Goal: Transaction & Acquisition: Purchase product/service

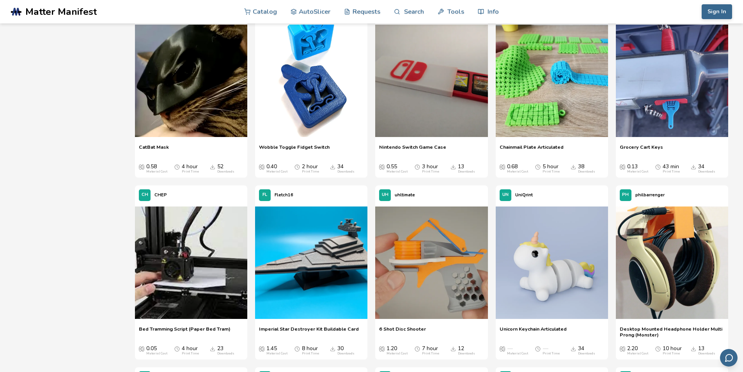
scroll to position [1622, 0]
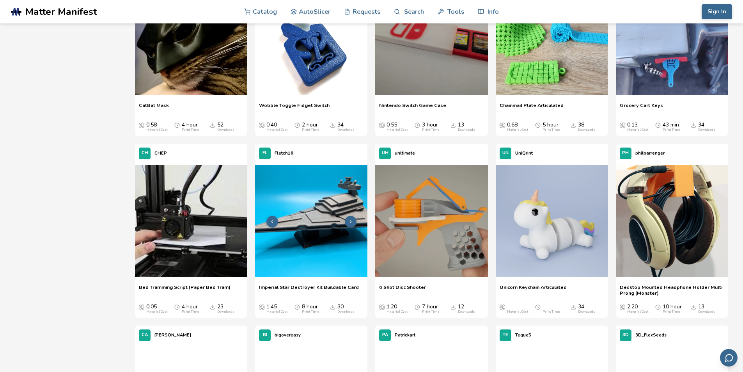
click at [302, 225] on img at bounding box center [311, 221] width 112 height 112
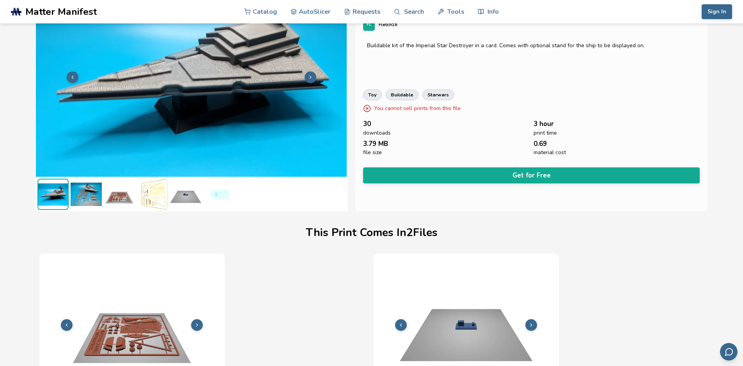
scroll to position [11, 3]
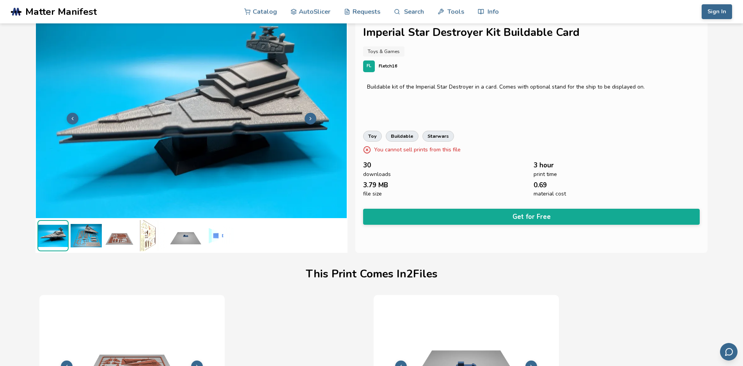
click at [83, 245] on img at bounding box center [86, 235] width 31 height 31
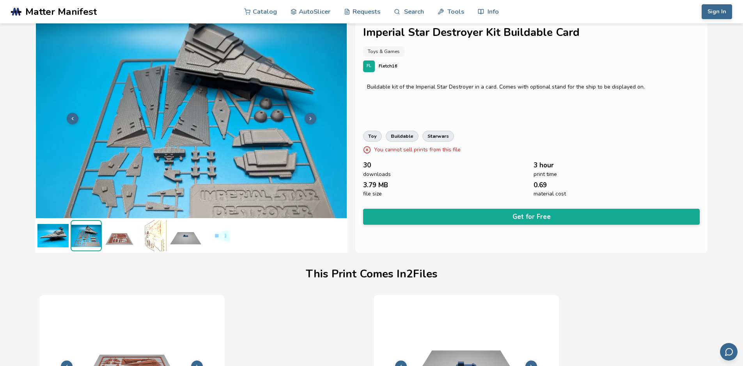
click at [150, 234] on img at bounding box center [152, 235] width 31 height 31
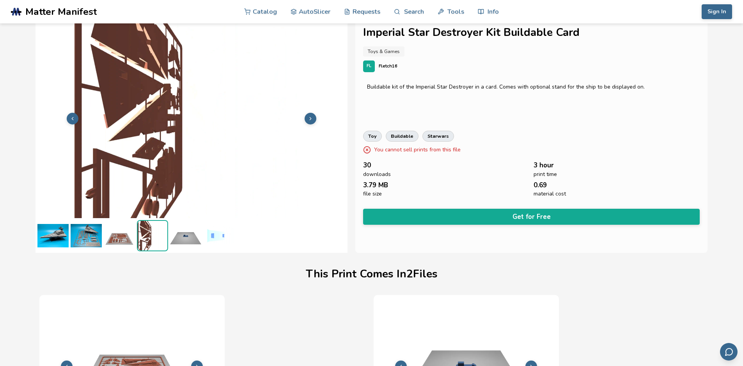
click at [182, 238] on img at bounding box center [185, 235] width 31 height 31
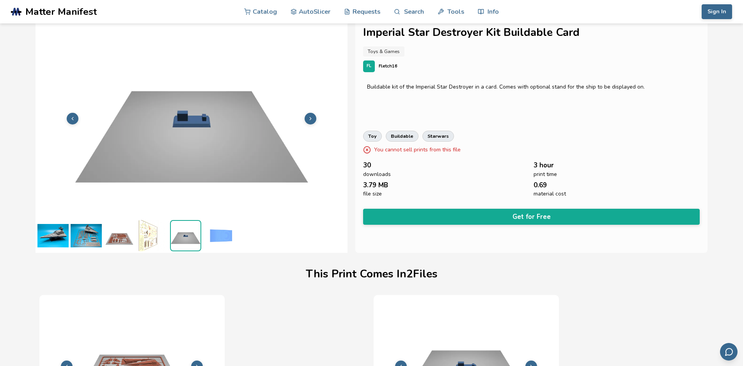
click at [215, 237] on img at bounding box center [218, 235] width 31 height 31
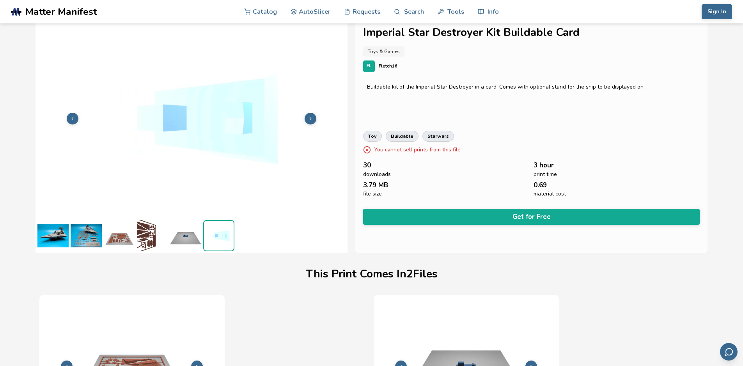
click at [195, 243] on img at bounding box center [185, 235] width 31 height 31
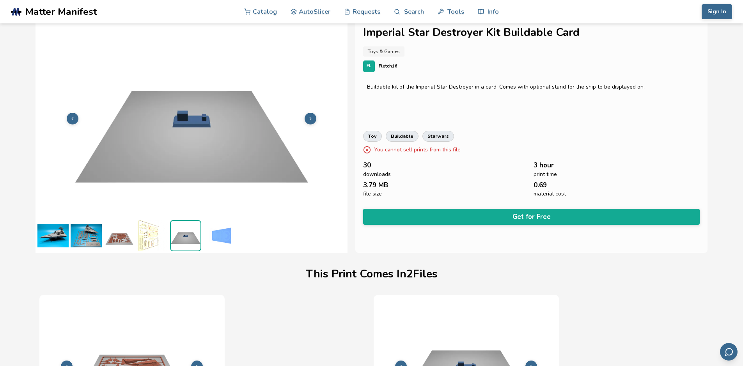
click at [148, 238] on img at bounding box center [152, 235] width 31 height 31
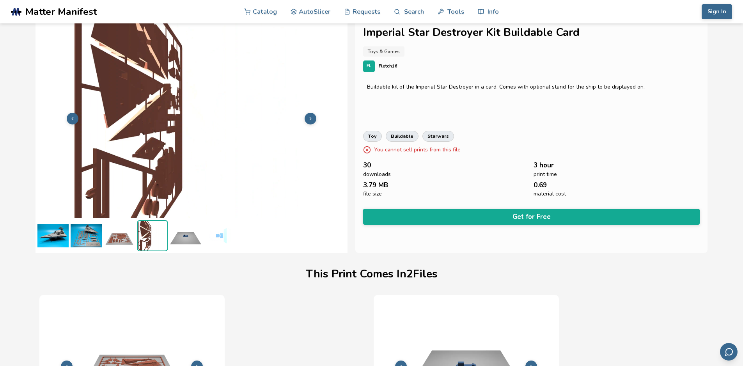
click at [122, 238] on img at bounding box center [119, 235] width 31 height 31
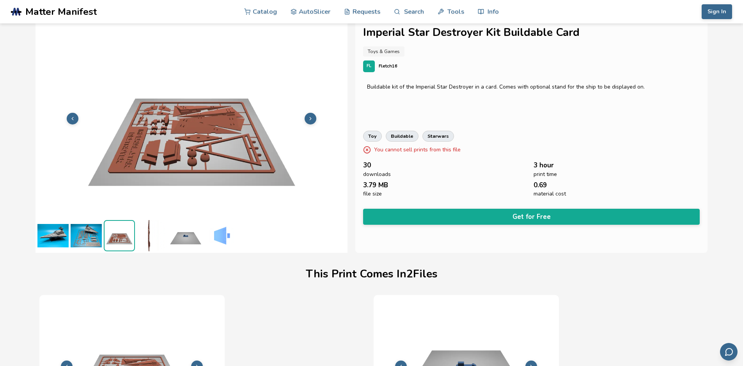
click at [87, 240] on img at bounding box center [86, 235] width 31 height 31
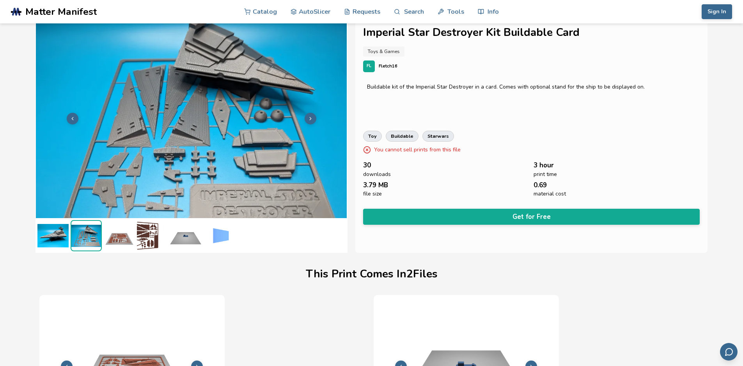
click at [41, 238] on img at bounding box center [52, 235] width 31 height 31
